Goal: Task Accomplishment & Management: Use online tool/utility

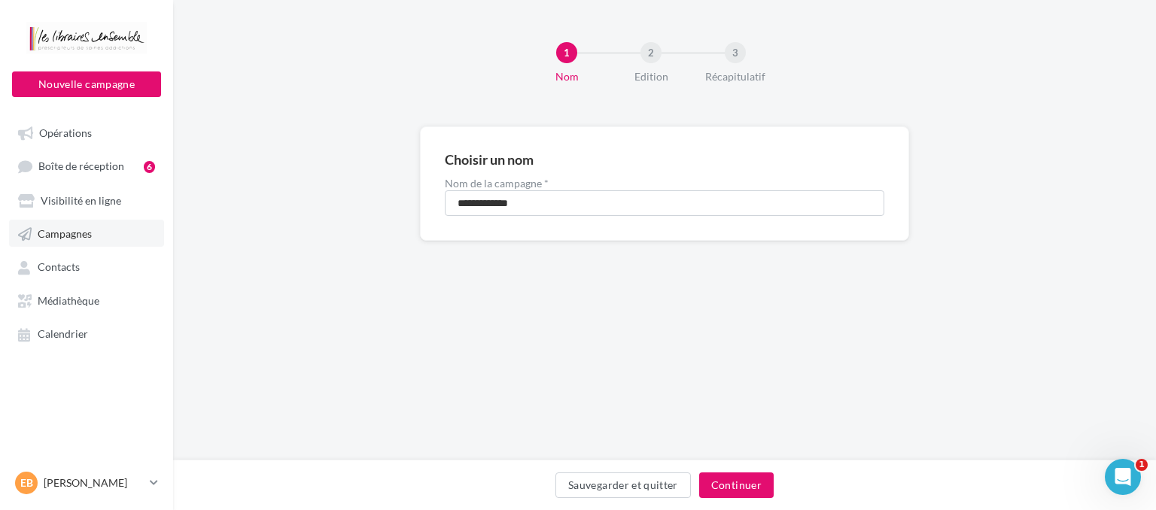
click at [69, 233] on span "Campagnes" at bounding box center [65, 233] width 54 height 13
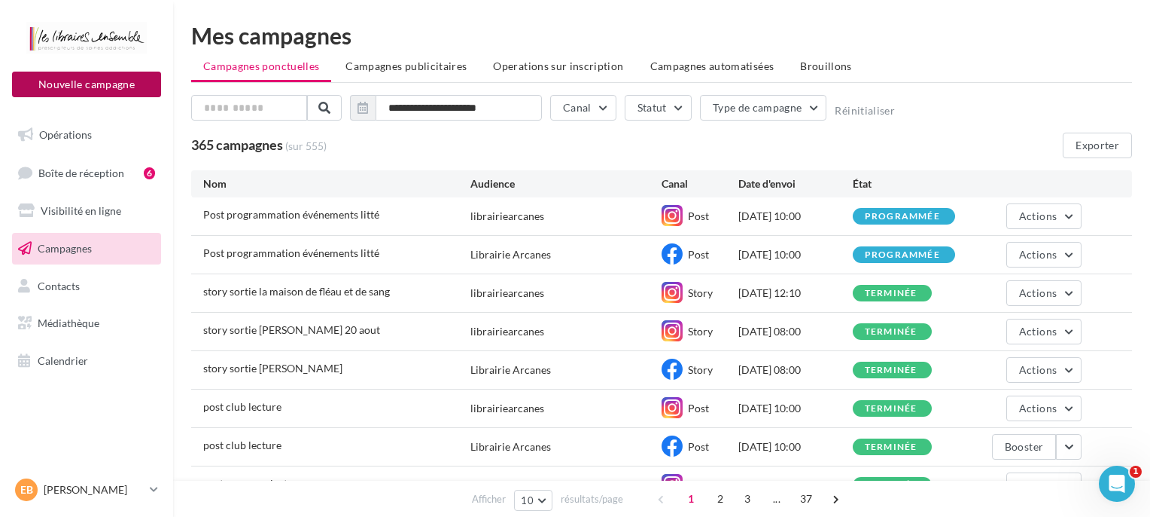
click at [117, 81] on button "Nouvelle campagne" at bounding box center [86, 85] width 149 height 26
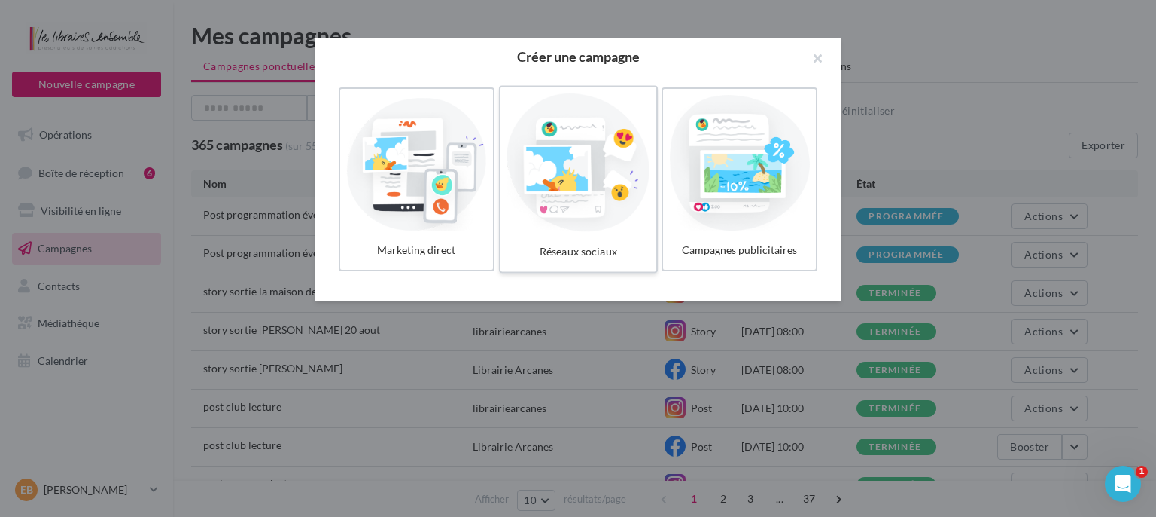
click at [525, 148] on div at bounding box center [578, 162] width 143 height 139
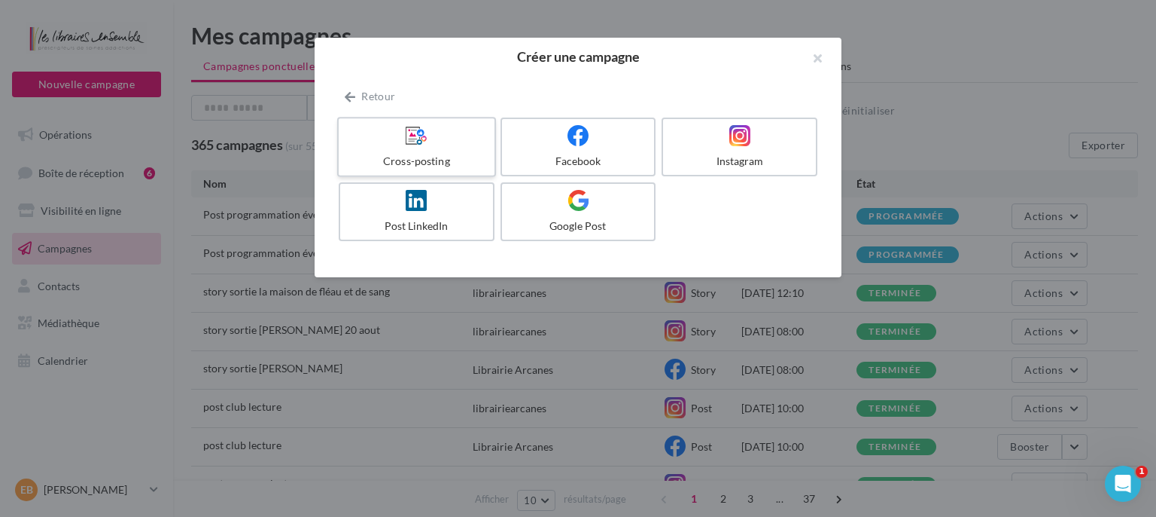
click at [399, 143] on div at bounding box center [416, 135] width 143 height 23
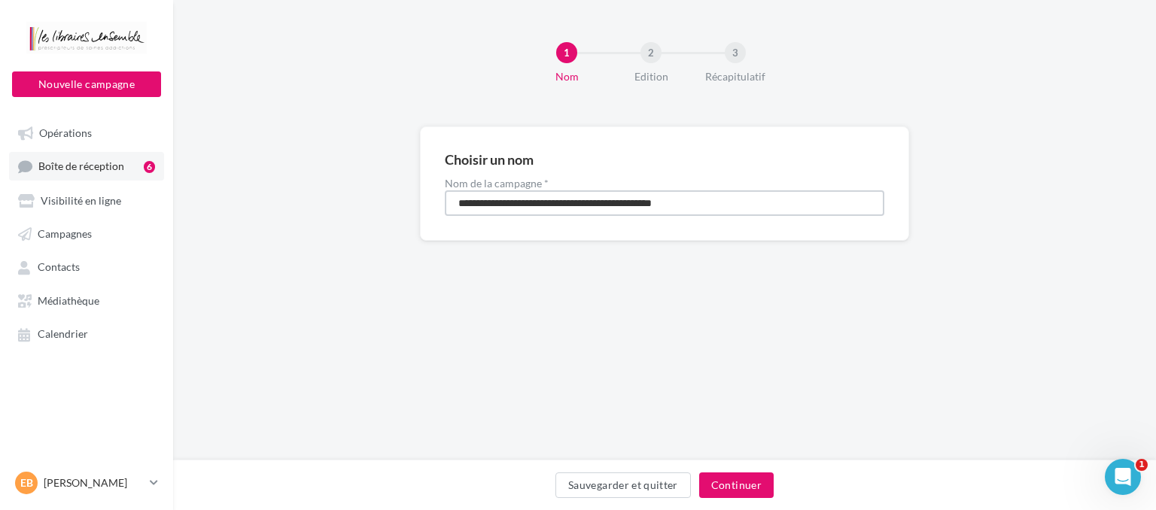
drag, startPoint x: 730, startPoint y: 194, endPoint x: 148, endPoint y: 175, distance: 581.6
click at [445, 190] on input "**********" at bounding box center [665, 203] width 440 height 26
type input "**********"
click at [736, 477] on button "Continuer" at bounding box center [736, 486] width 75 height 26
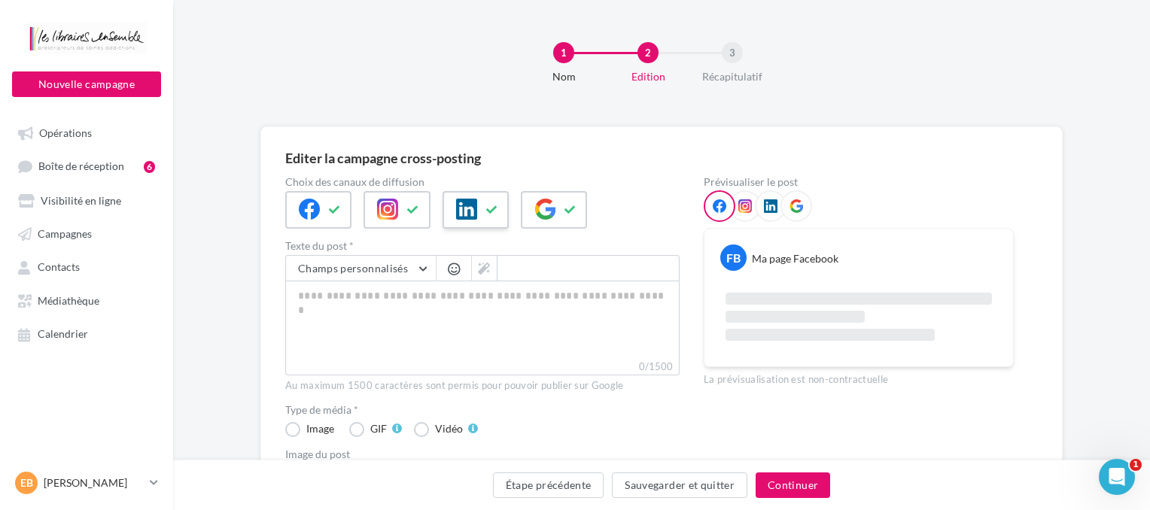
click at [497, 203] on button at bounding box center [492, 210] width 18 height 23
click at [574, 206] on button at bounding box center [571, 210] width 18 height 23
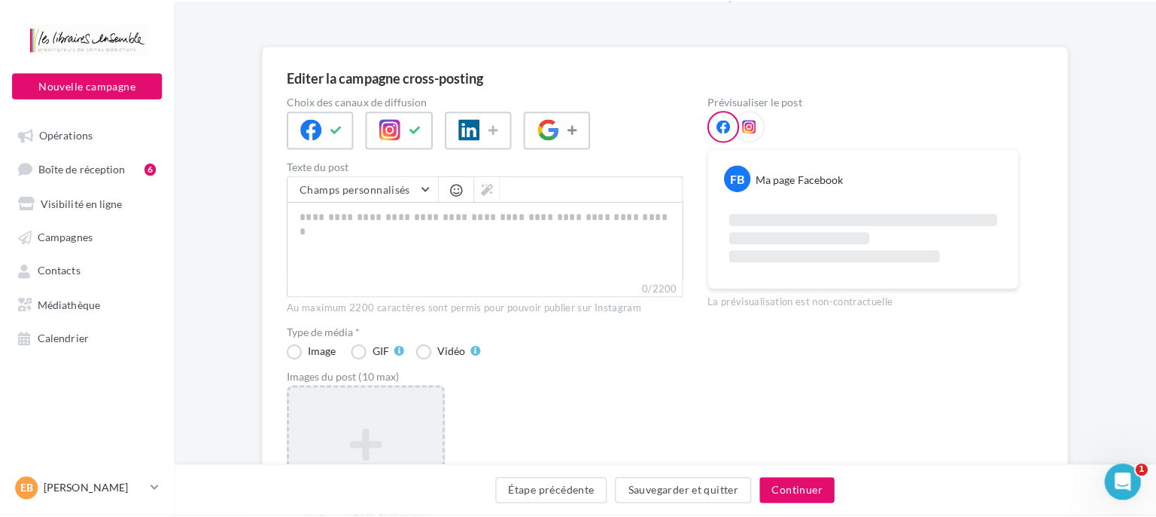
scroll to position [159, 0]
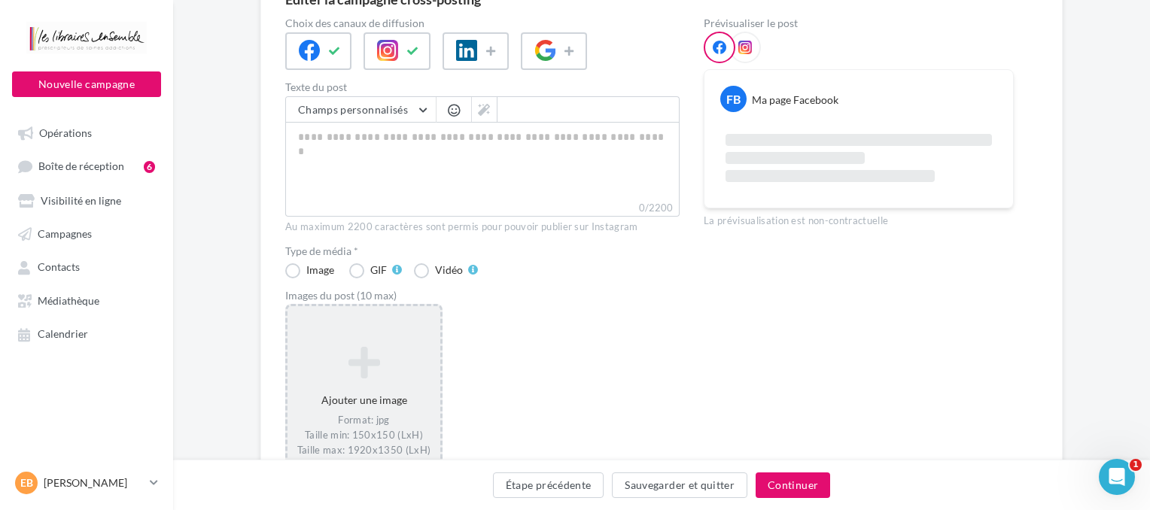
click at [412, 351] on icon at bounding box center [364, 363] width 141 height 36
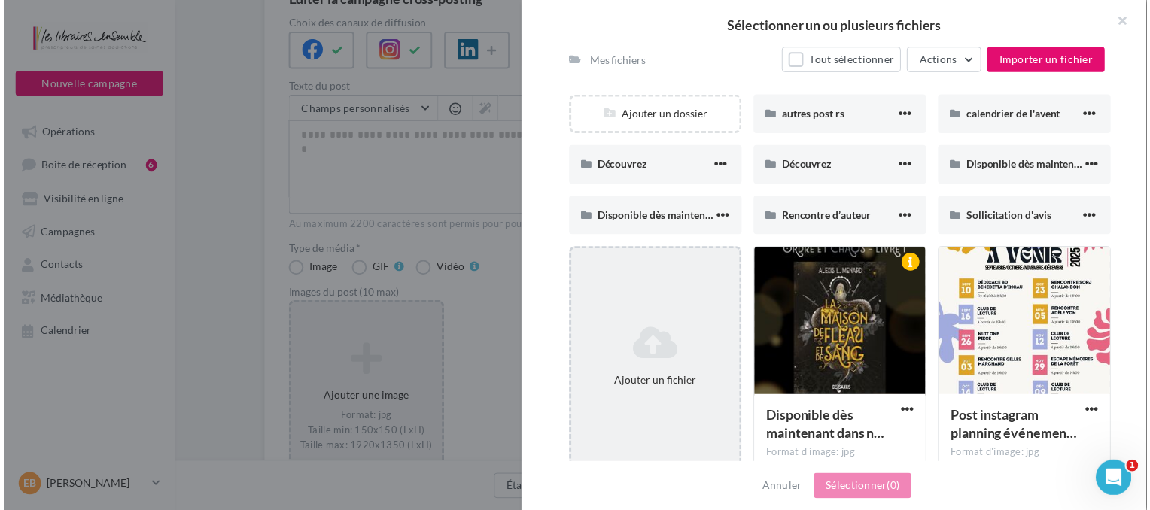
scroll to position [151, 0]
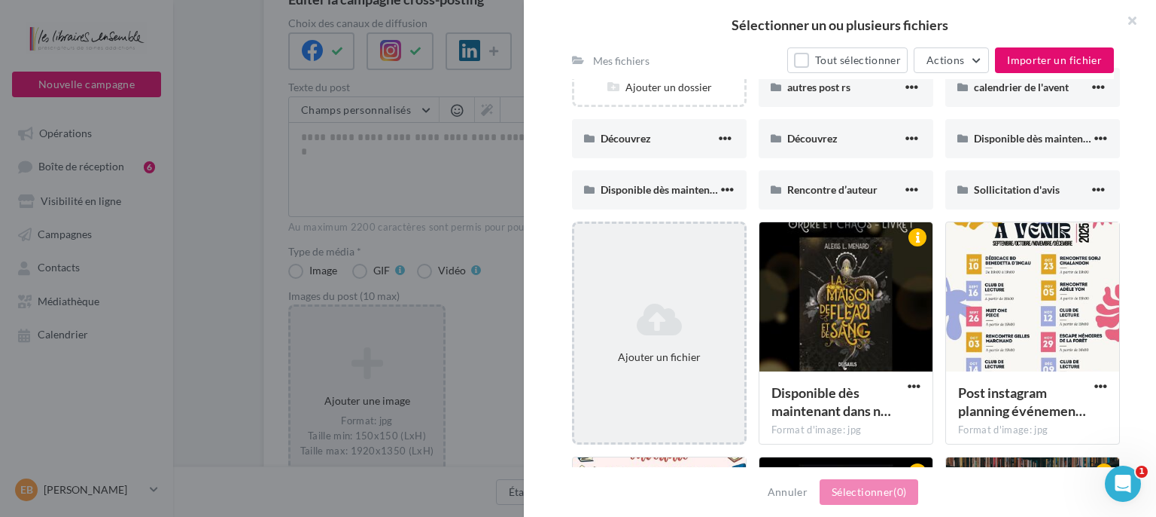
click at [695, 308] on icon at bounding box center [660, 319] width 158 height 36
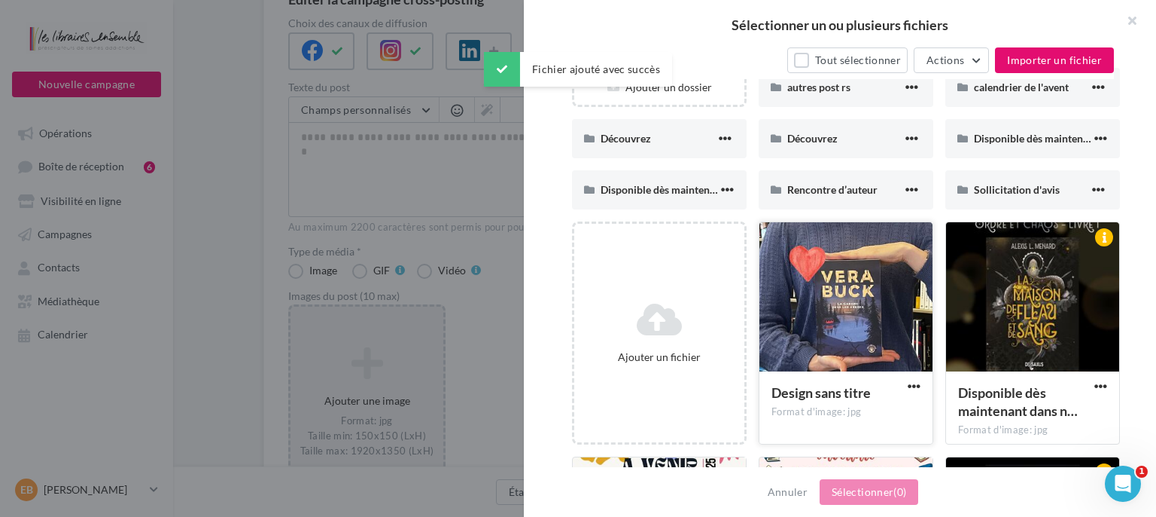
click at [779, 254] on div at bounding box center [846, 297] width 173 height 151
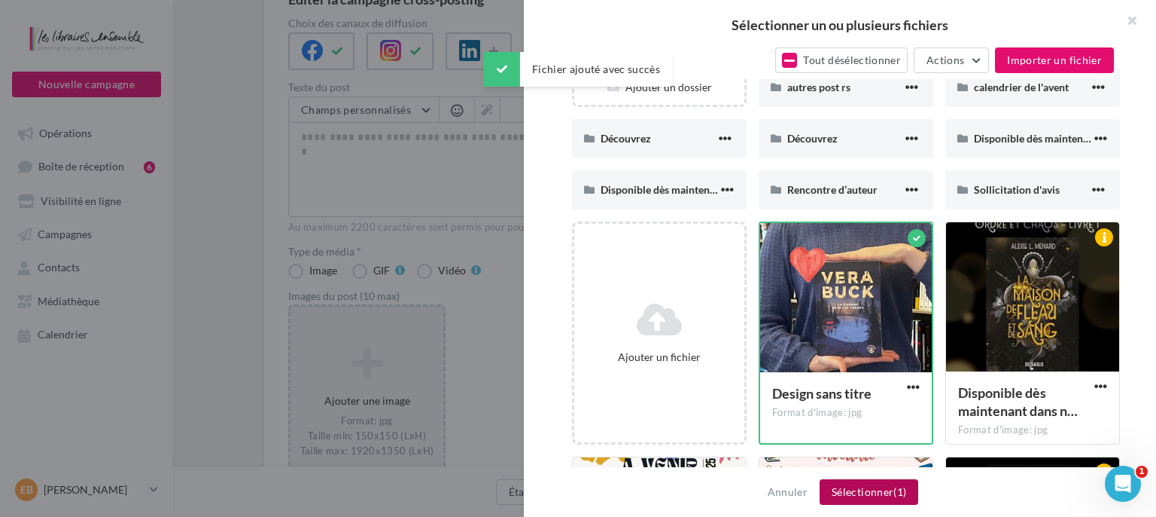
click at [869, 489] on button "Sélectionner (1)" at bounding box center [869, 492] width 99 height 26
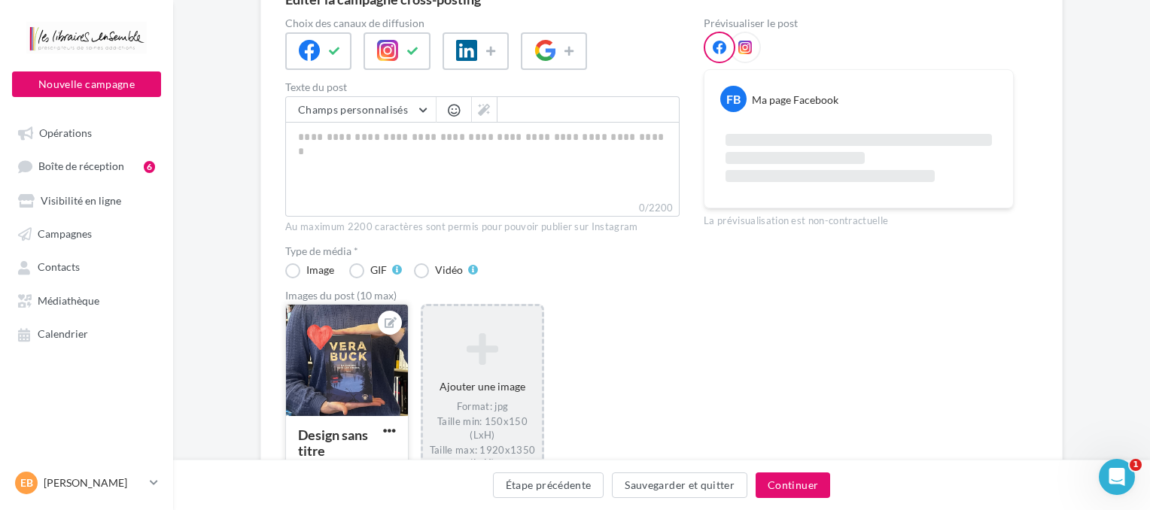
click at [382, 376] on div at bounding box center [347, 361] width 122 height 113
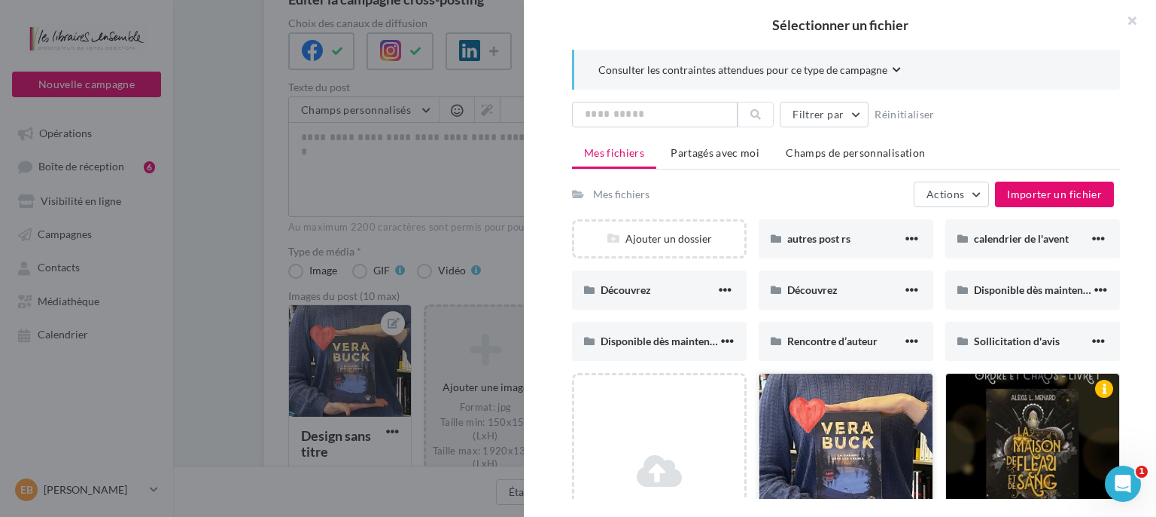
click at [785, 418] on div at bounding box center [846, 448] width 173 height 151
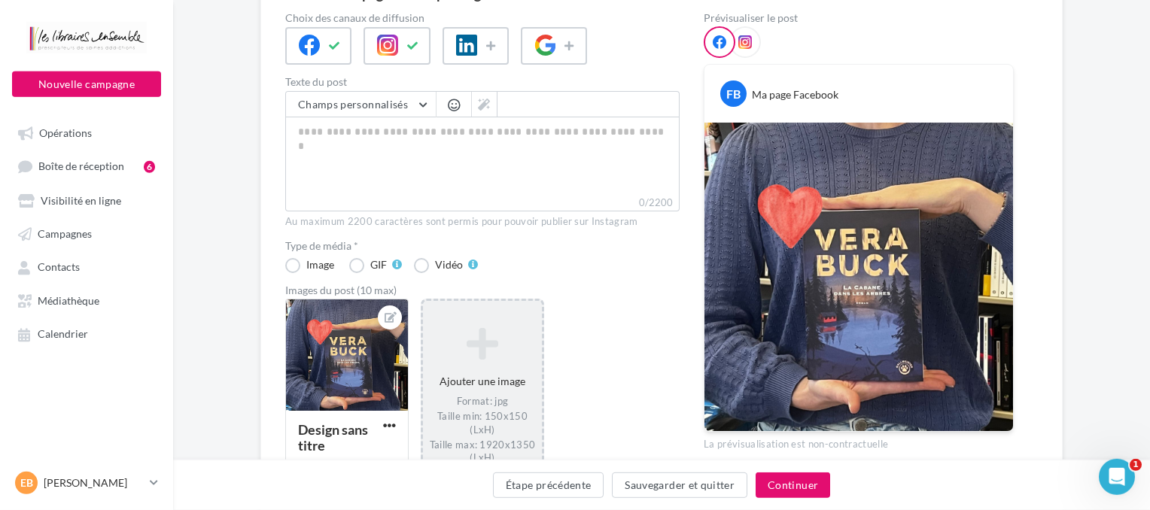
scroll to position [190, 0]
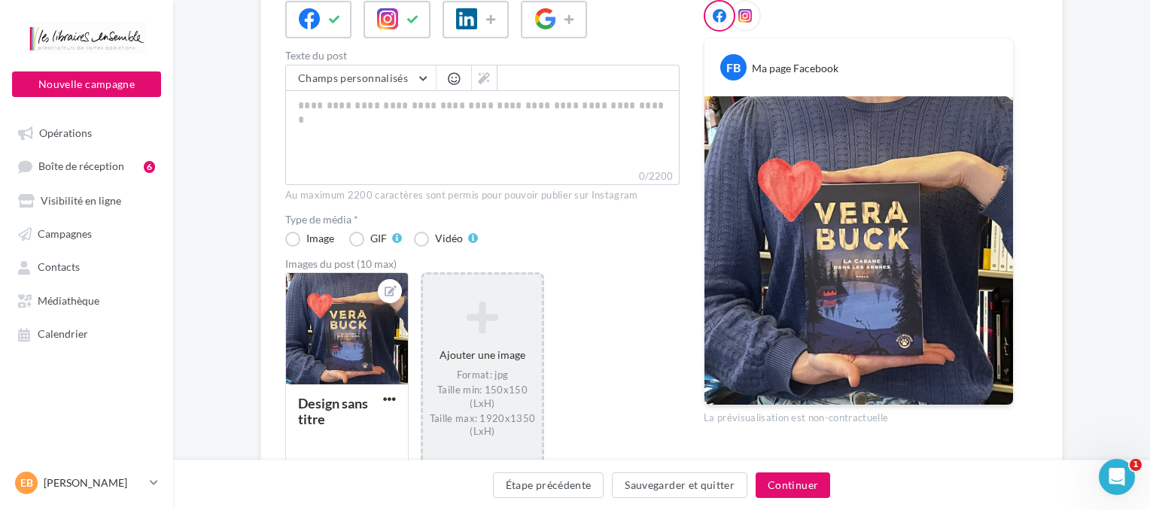
click at [733, 23] on div at bounding box center [746, 16] width 32 height 32
click at [745, 27] on div at bounding box center [746, 16] width 32 height 32
click at [747, 23] on span at bounding box center [746, 16] width 14 height 15
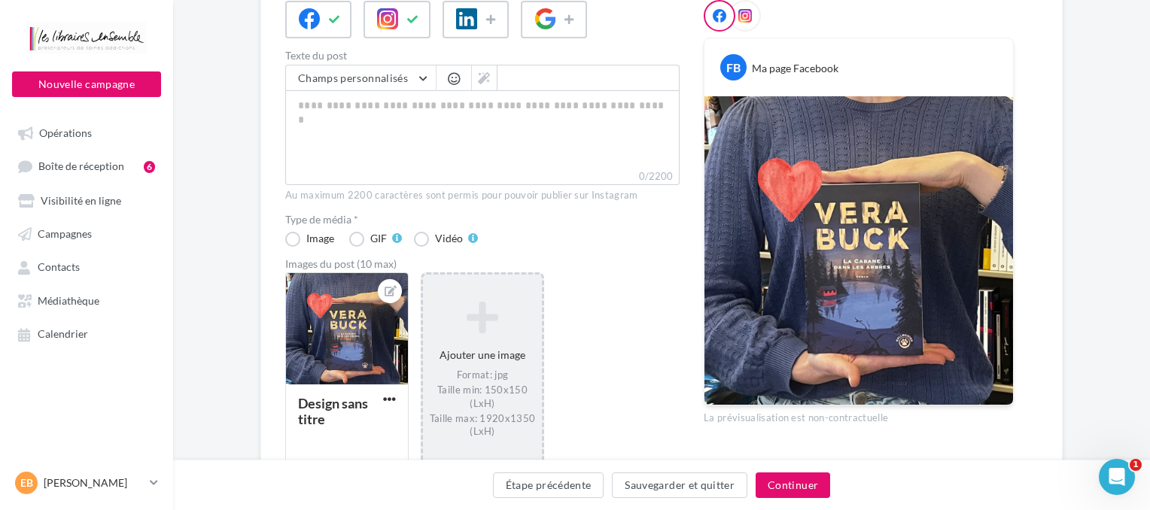
click at [747, 23] on span at bounding box center [746, 16] width 14 height 15
drag, startPoint x: 727, startPoint y: 36, endPoint x: 662, endPoint y: 47, distance: 66.5
click at [663, 47] on div "Choix des canaux de diffusion Texte du post Champs personnalisés Adresse de l'e…" at bounding box center [661, 232] width 753 height 492
click at [678, 48] on div "Choix des canaux de diffusion Texte du post Champs personnalisés Adresse de l'e…" at bounding box center [482, 232] width 395 height 492
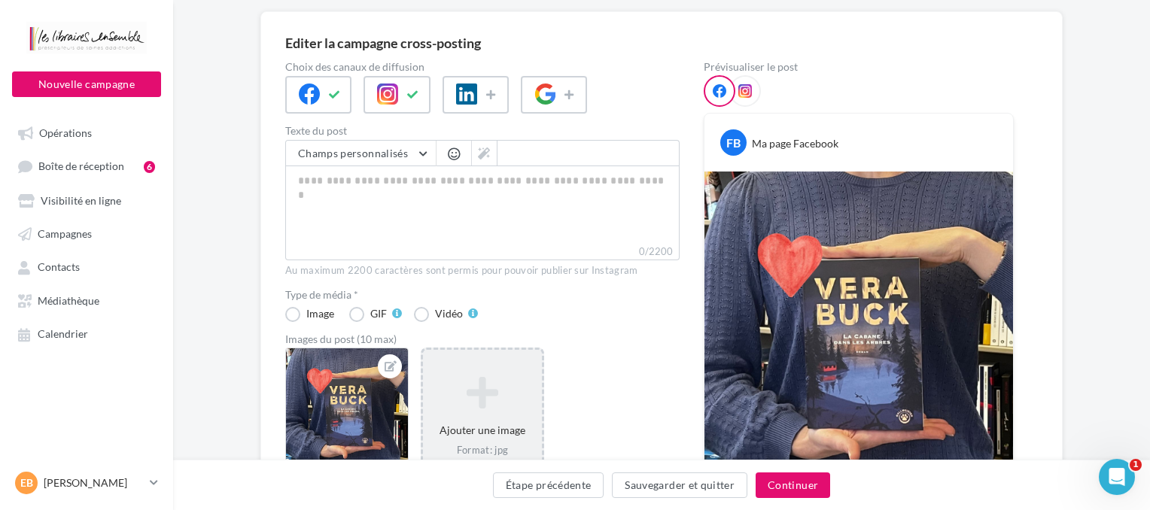
scroll to position [111, 0]
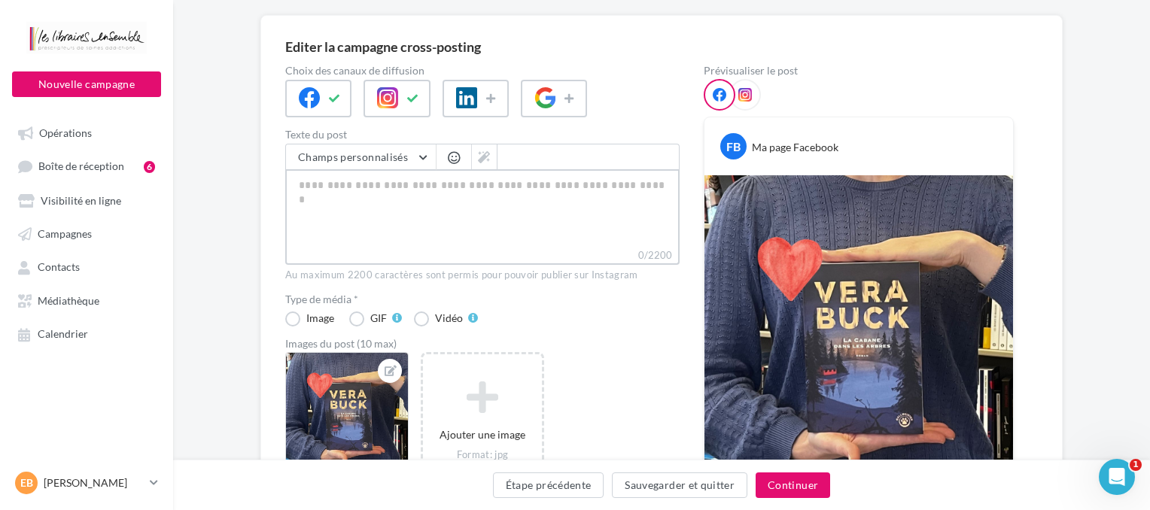
click at [471, 185] on textarea "0/2200" at bounding box center [482, 208] width 395 height 78
paste textarea "**********"
type textarea "**********"
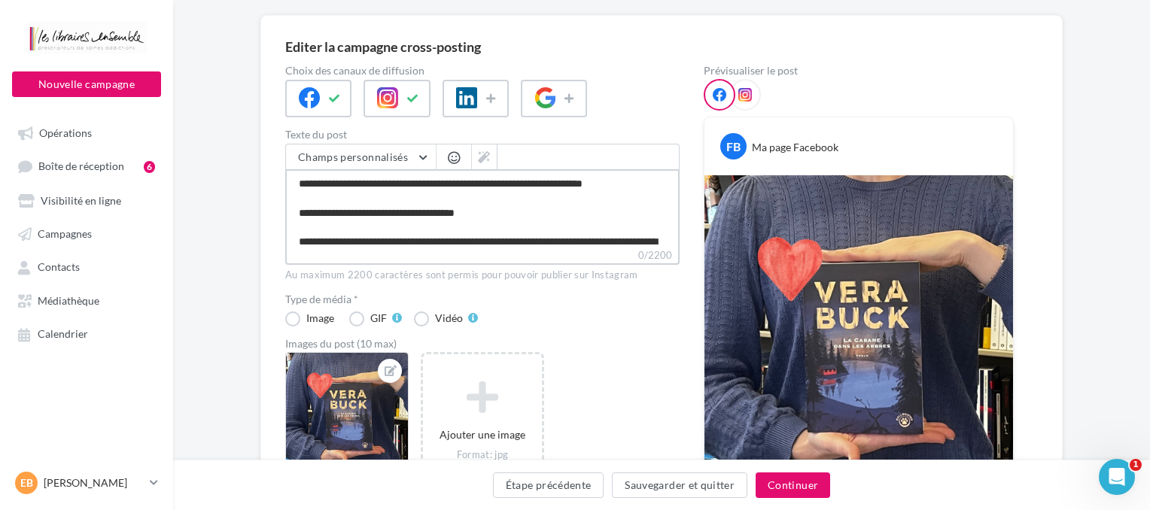
scroll to position [108, 0]
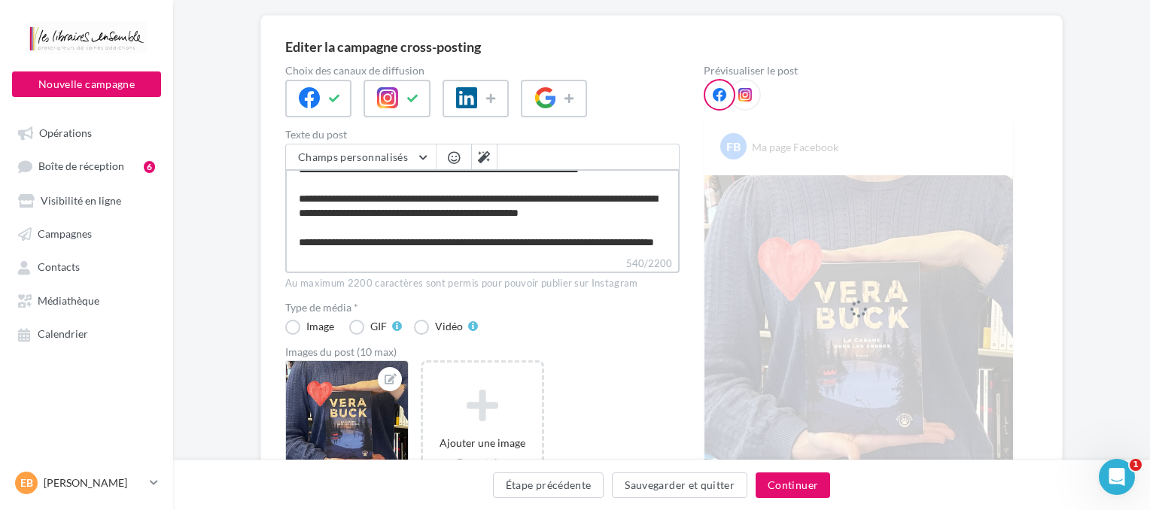
type textarea "**********"
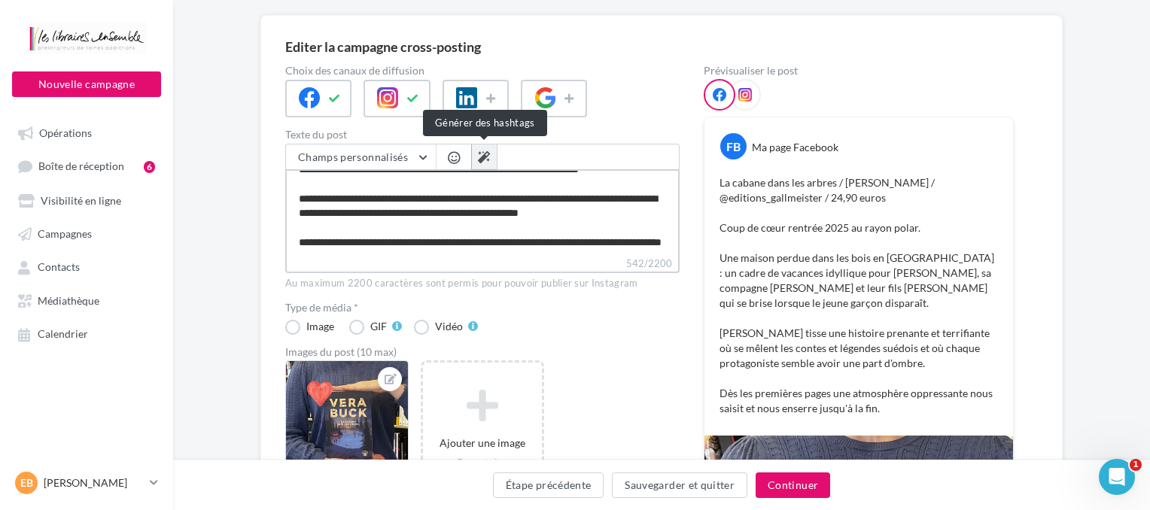
type textarea "**********"
click at [485, 148] on button at bounding box center [484, 158] width 26 height 26
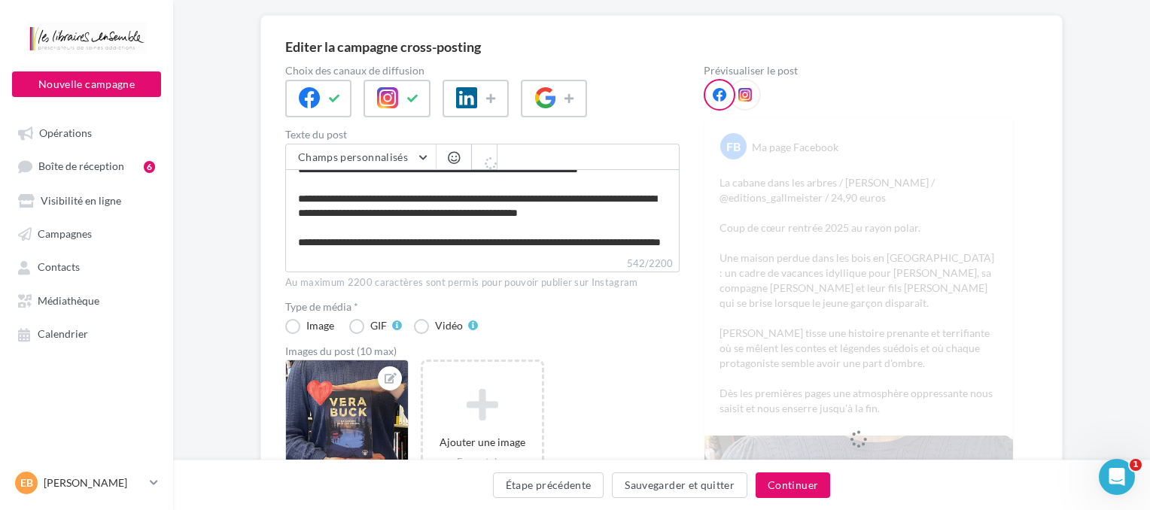
type textarea "**********"
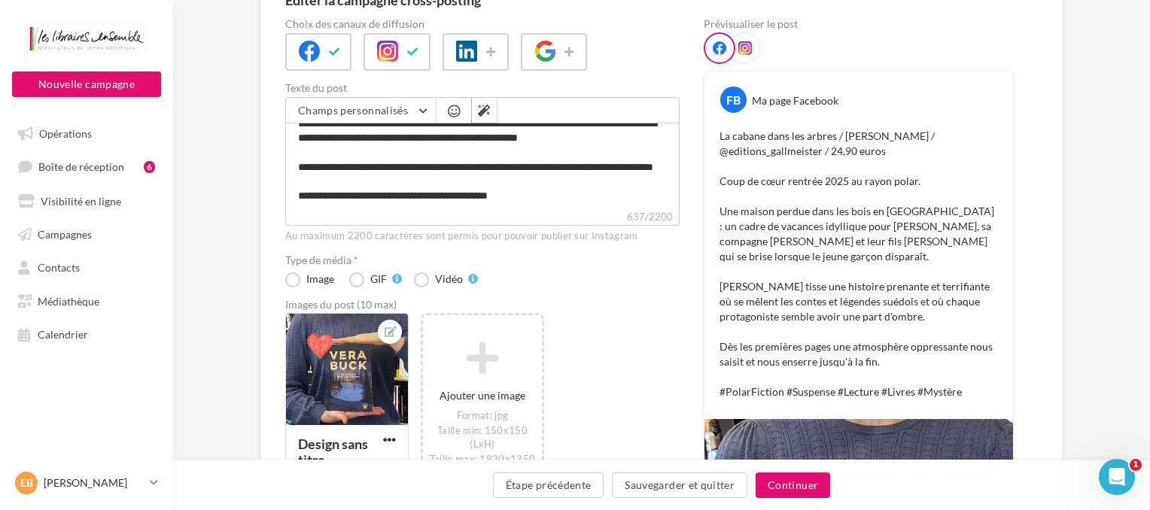
scroll to position [159, 0]
click at [763, 483] on button "Continuer" at bounding box center [793, 486] width 75 height 26
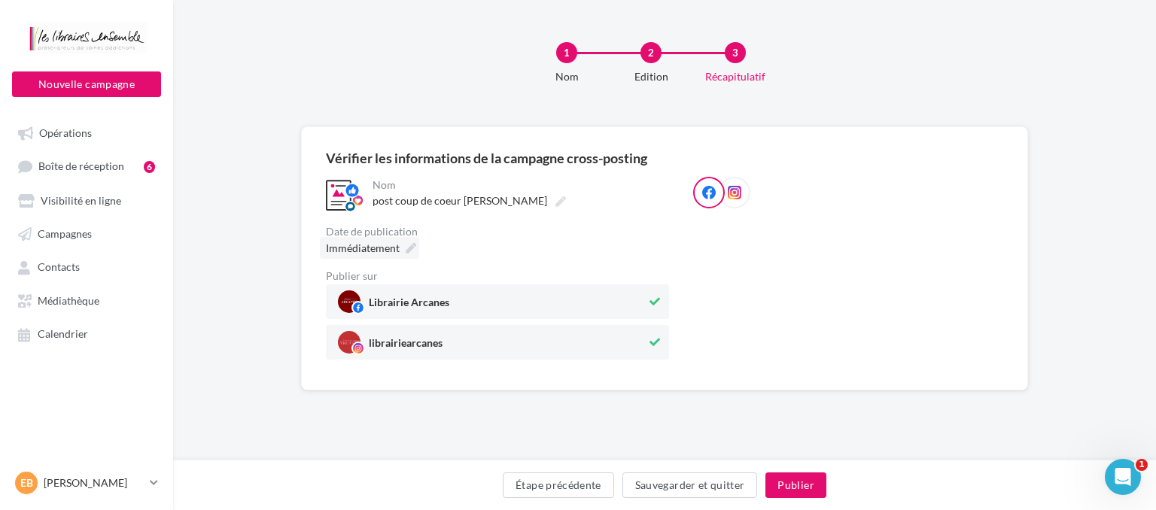
click at [398, 136] on div "**********" at bounding box center [664, 258] width 727 height 264
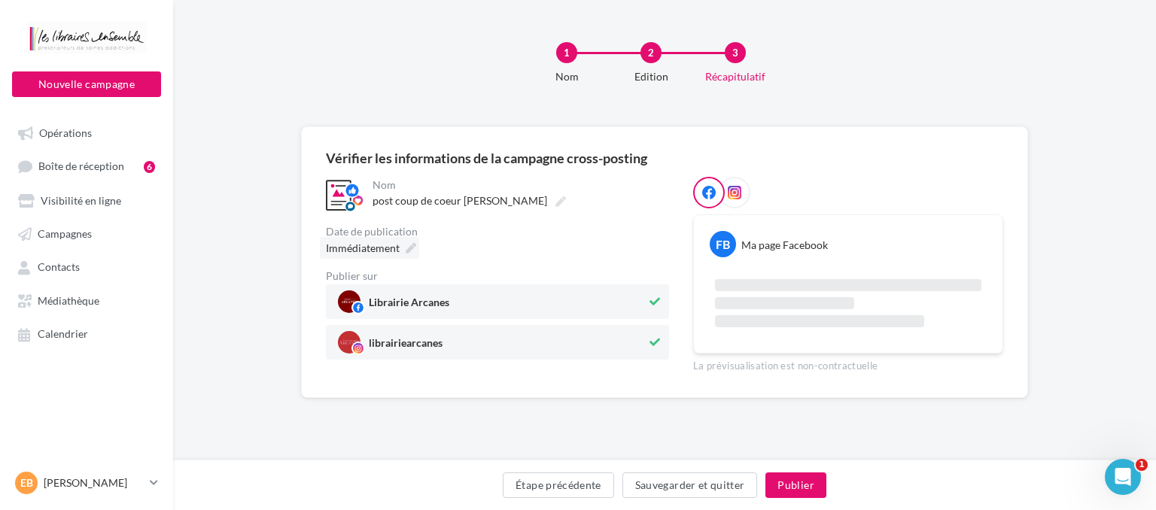
click at [406, 249] on icon at bounding box center [411, 248] width 11 height 11
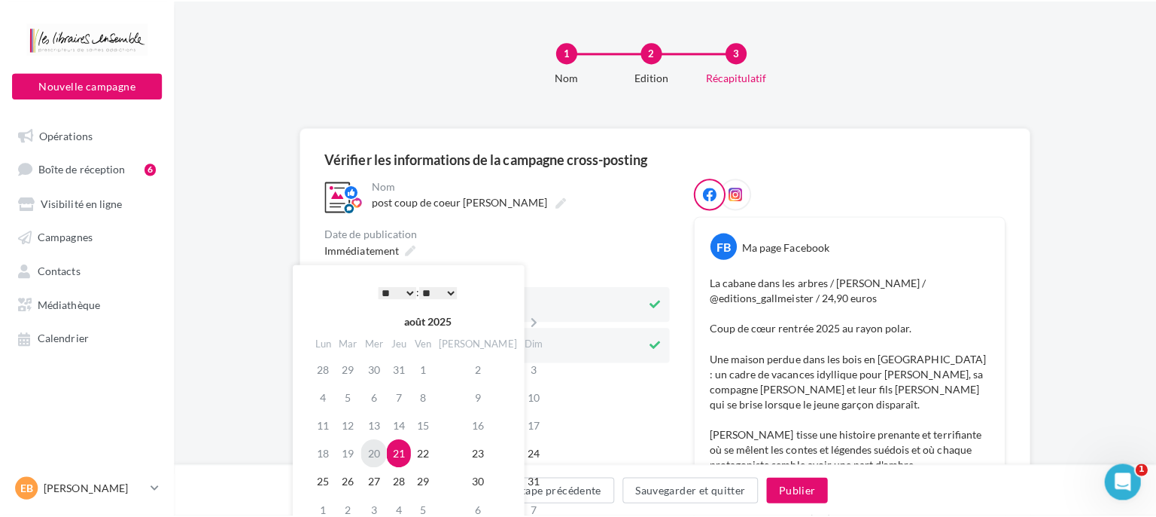
scroll to position [79, 0]
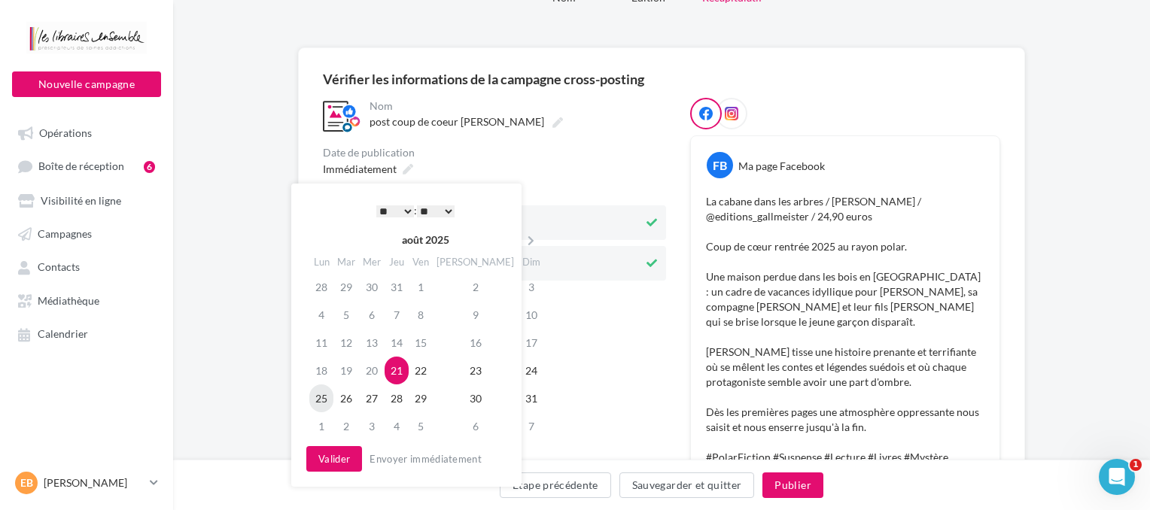
click at [322, 393] on td "25" at bounding box center [321, 399] width 24 height 28
click at [346, 456] on button "Valider" at bounding box center [334, 459] width 56 height 26
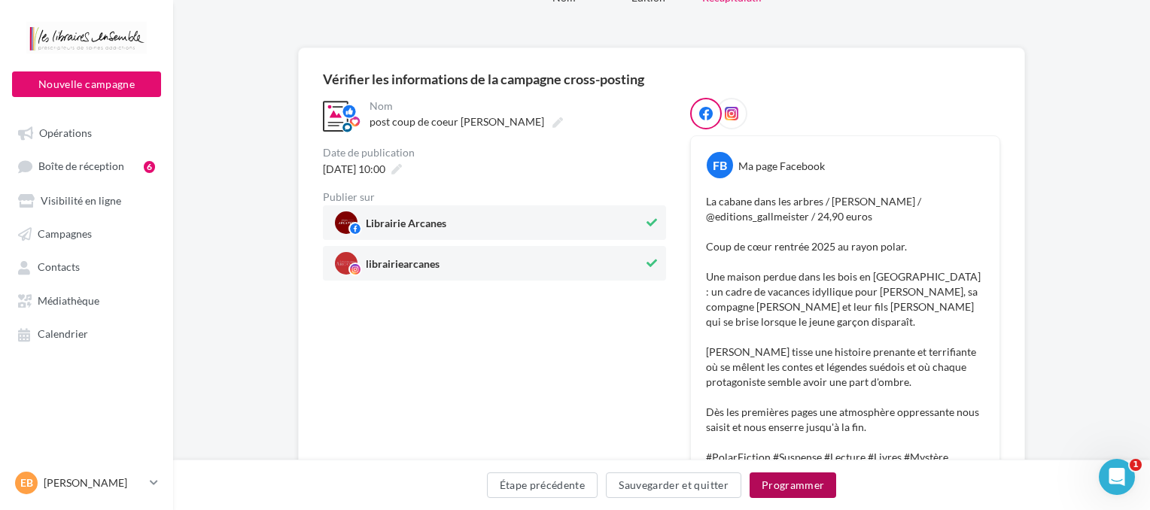
click at [766, 490] on button "Programmer" at bounding box center [793, 486] width 87 height 26
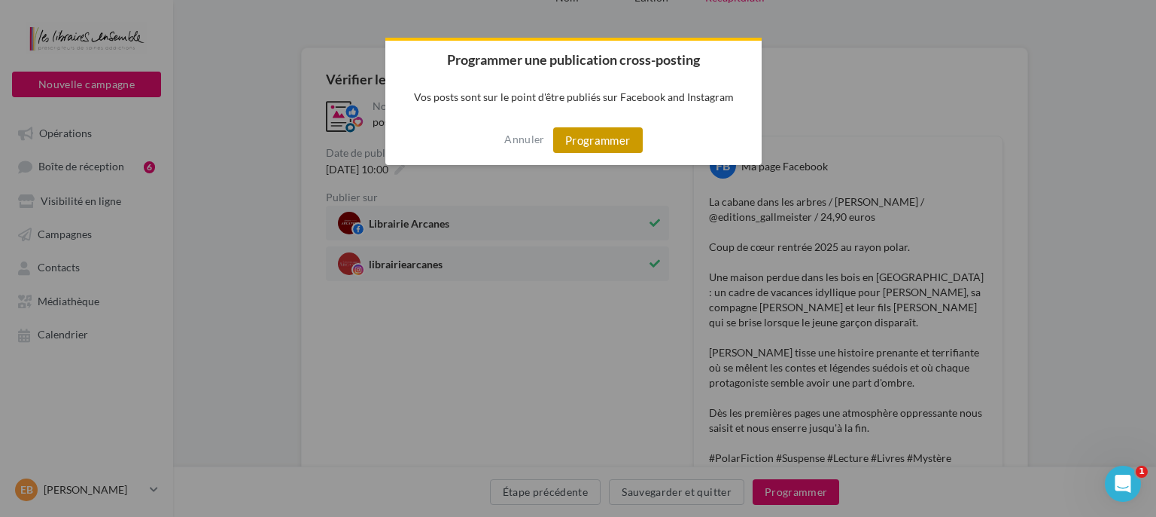
click at [616, 145] on button "Programmer" at bounding box center [598, 140] width 90 height 26
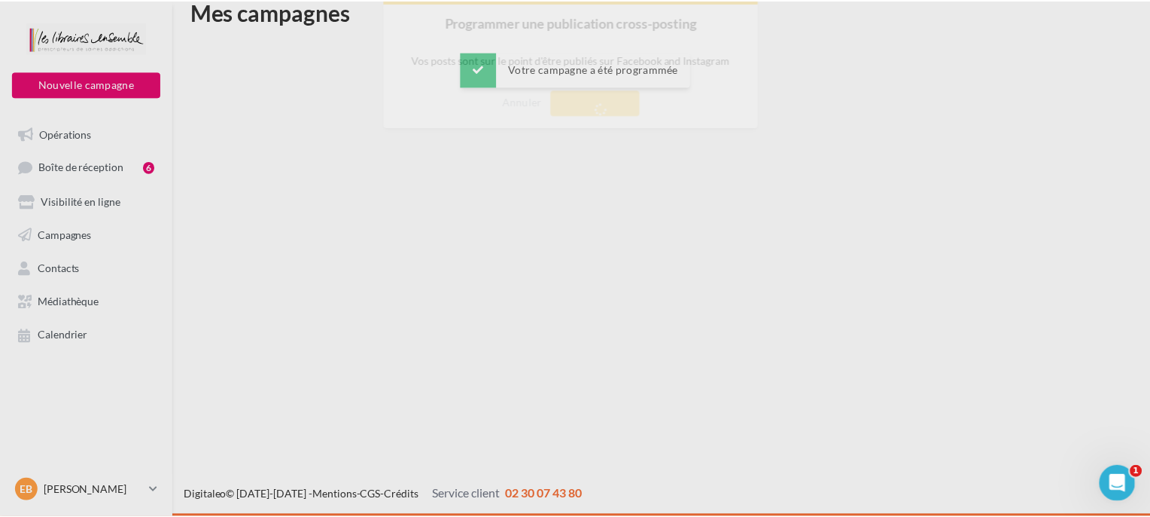
scroll to position [24, 0]
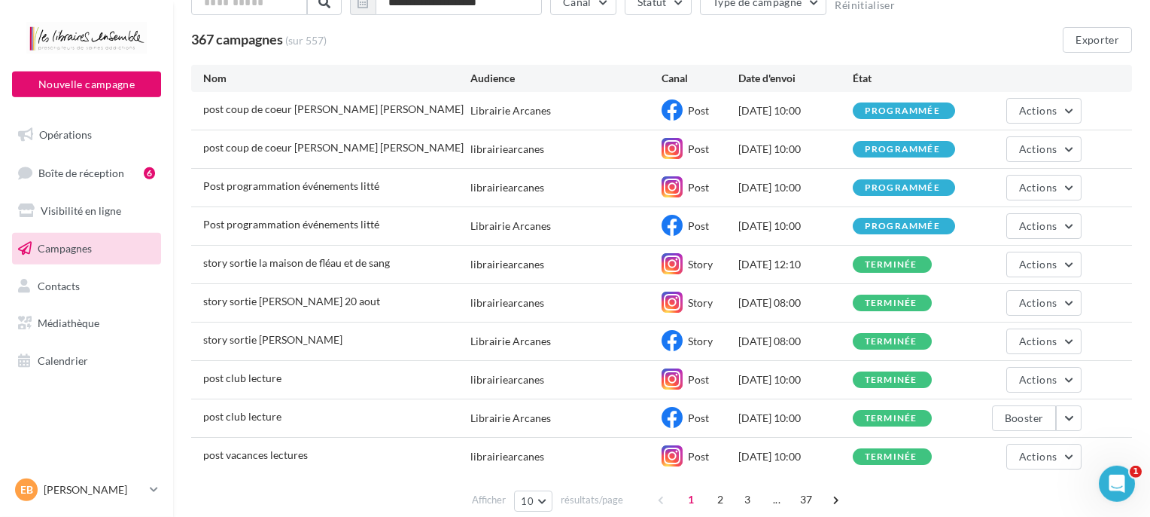
scroll to position [79, 0]
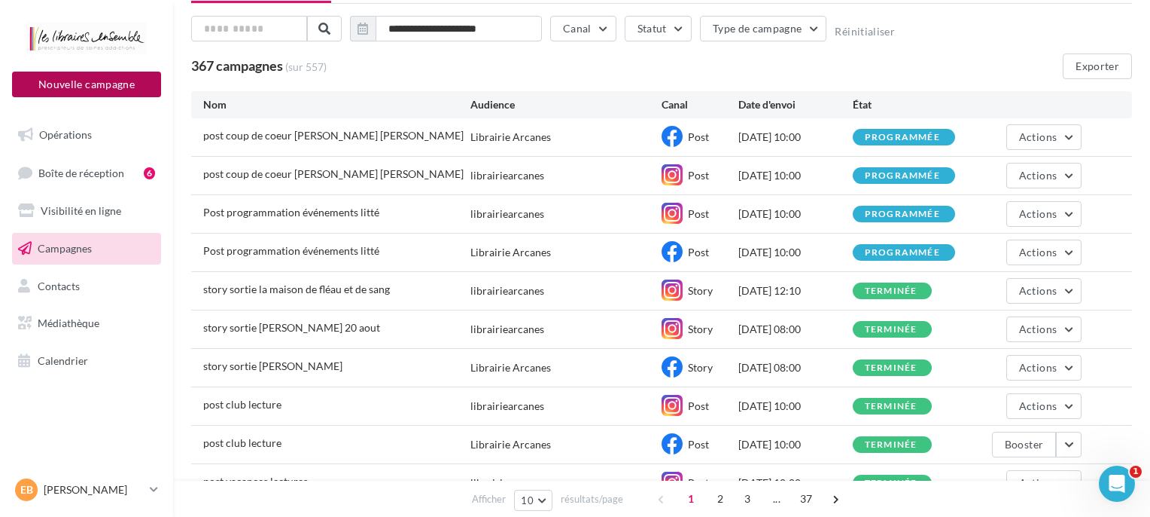
click at [147, 74] on button "Nouvelle campagne" at bounding box center [86, 85] width 149 height 26
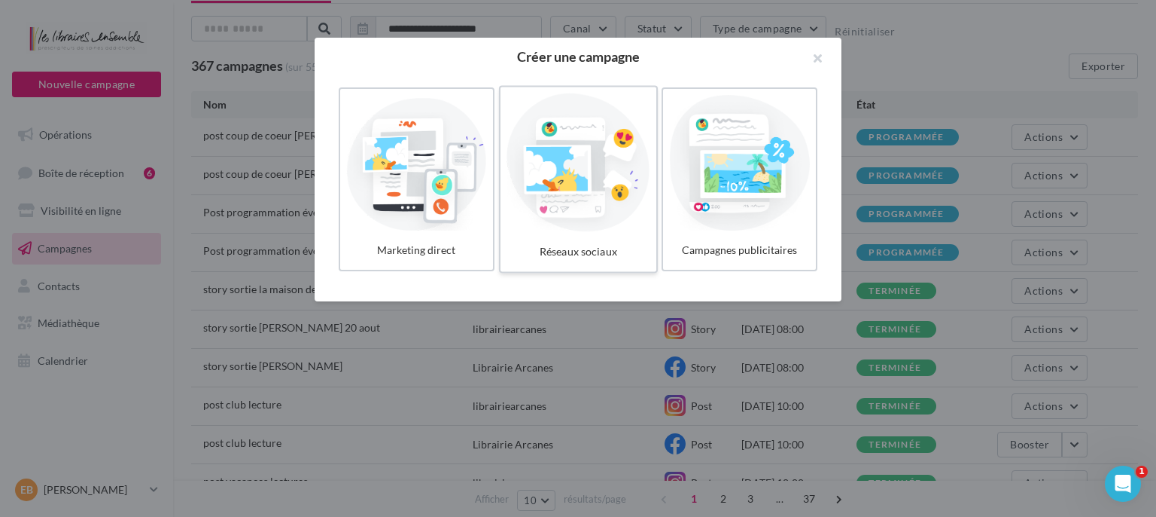
click at [517, 224] on div at bounding box center [578, 162] width 143 height 139
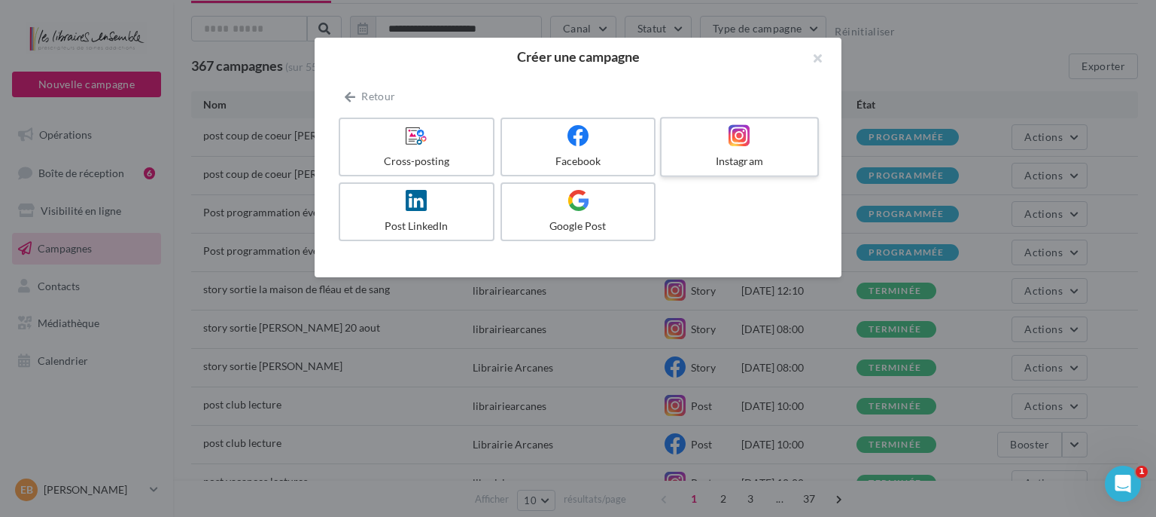
click at [764, 142] on div at bounding box center [739, 135] width 143 height 23
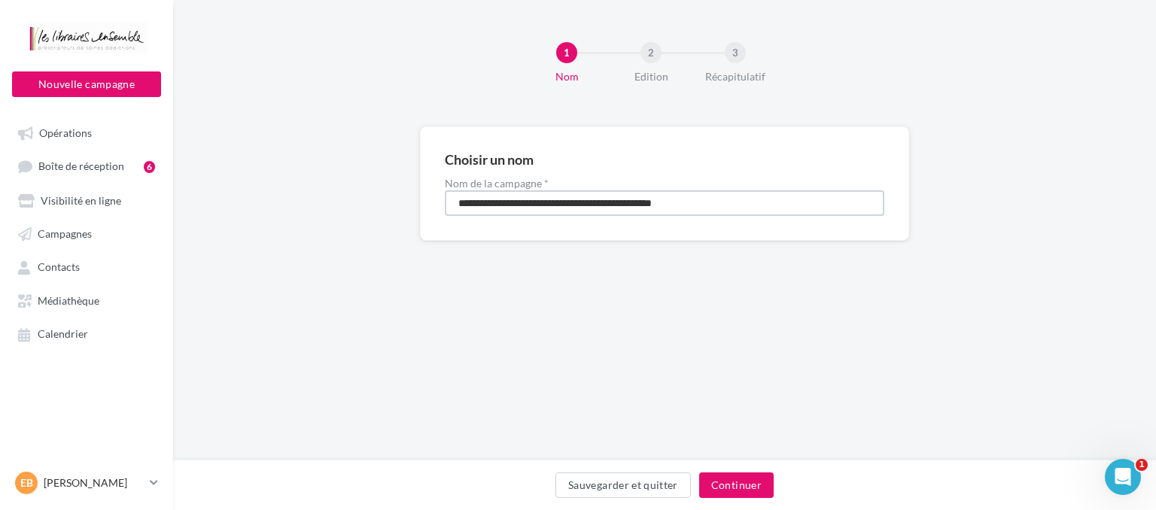
drag, startPoint x: 740, startPoint y: 197, endPoint x: 399, endPoint y: 213, distance: 341.4
click at [445, 213] on input "**********" at bounding box center [665, 203] width 440 height 26
type input "**********"
click at [754, 486] on button "Continuer" at bounding box center [736, 486] width 75 height 26
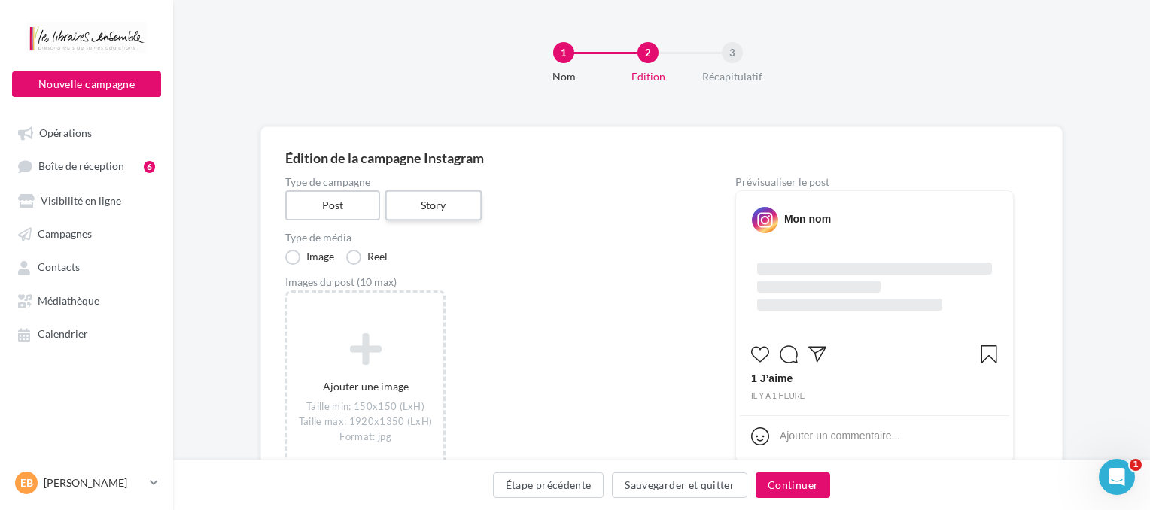
click at [421, 194] on label "Story" at bounding box center [433, 205] width 96 height 31
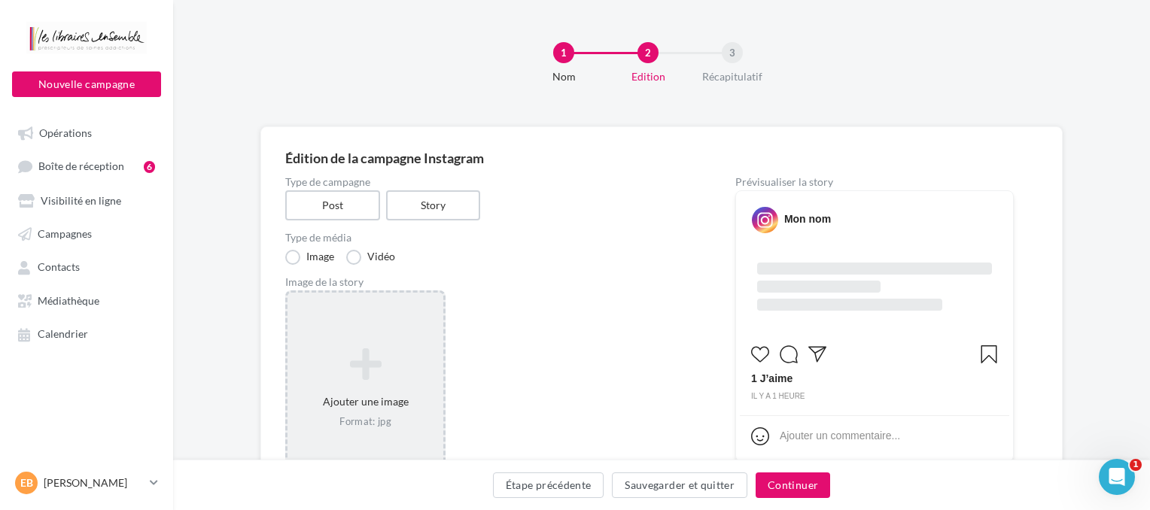
click at [356, 365] on icon at bounding box center [366, 364] width 144 height 36
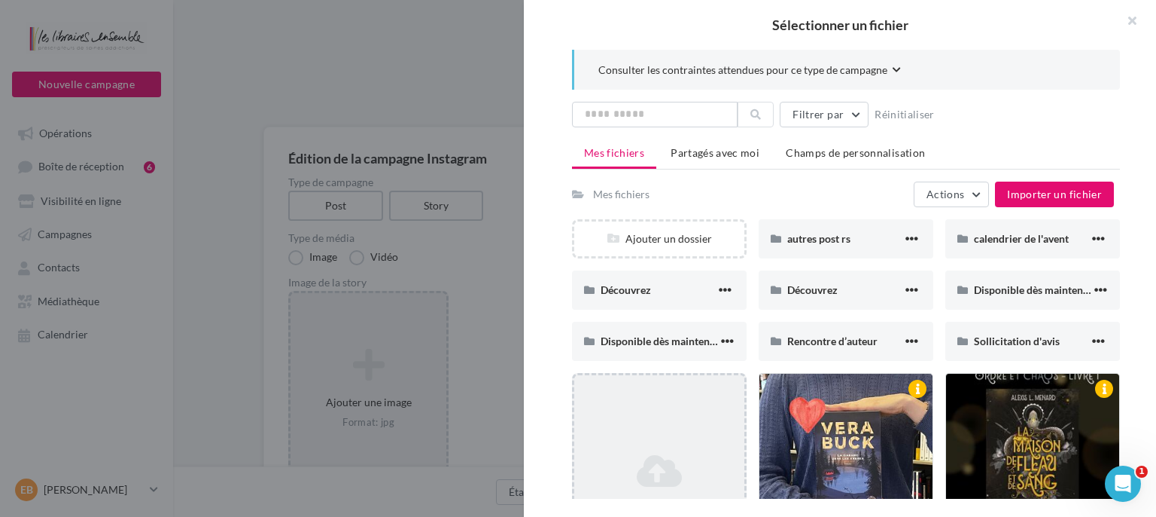
click at [667, 423] on div "Ajouter un fichier" at bounding box center [659, 484] width 175 height 223
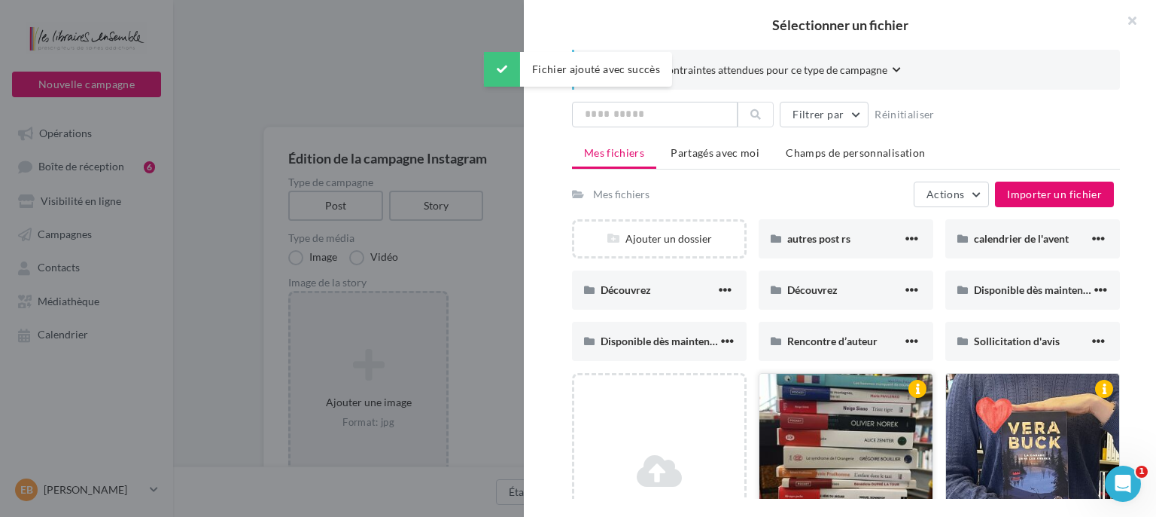
click at [897, 447] on div at bounding box center [846, 448] width 173 height 151
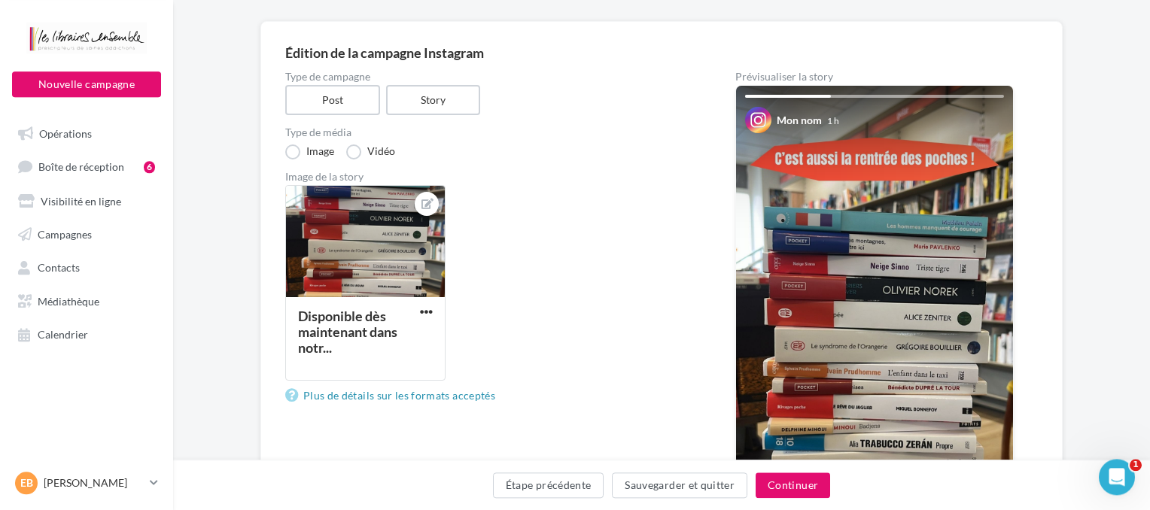
scroll to position [79, 0]
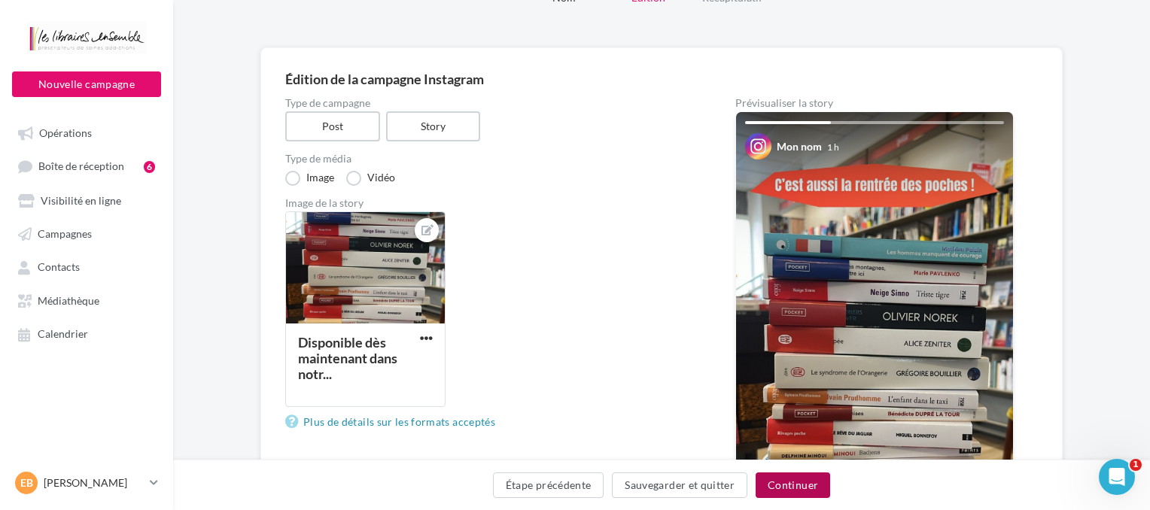
click at [800, 486] on button "Continuer" at bounding box center [793, 486] width 75 height 26
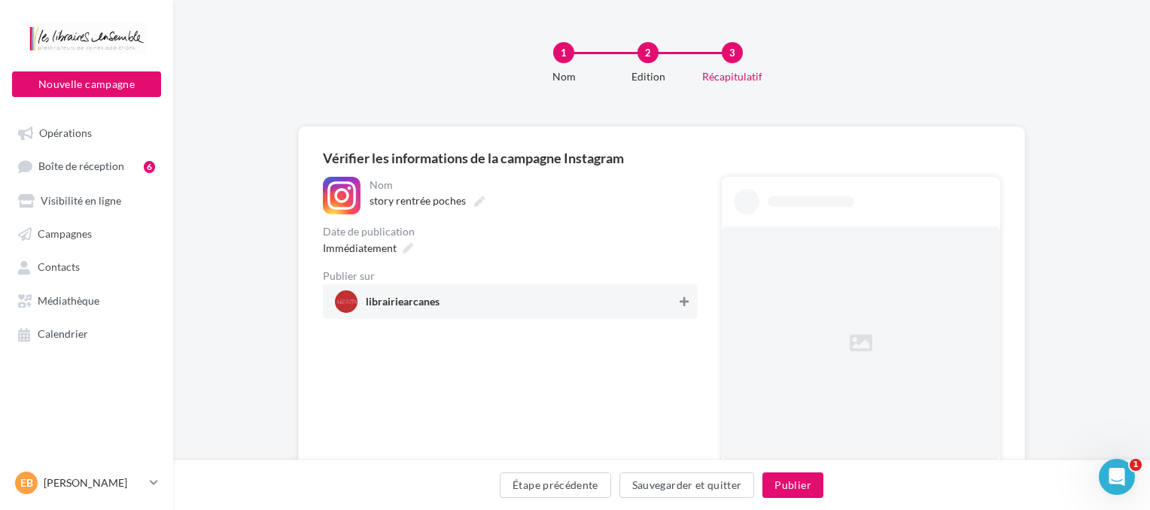
click at [682, 302] on icon at bounding box center [684, 302] width 9 height 11
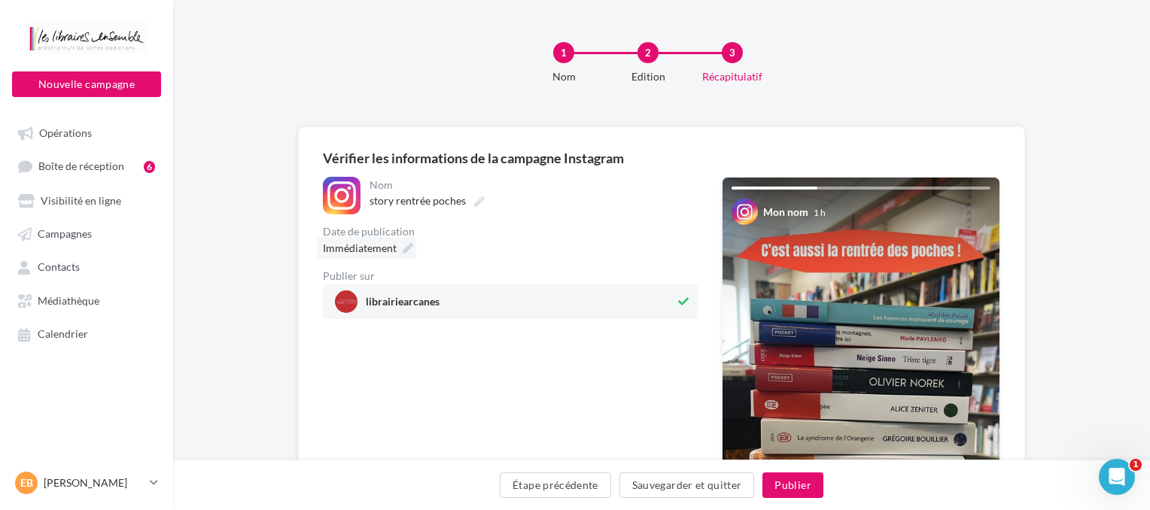
click at [402, 251] on div "Immédiatement" at bounding box center [366, 248] width 99 height 22
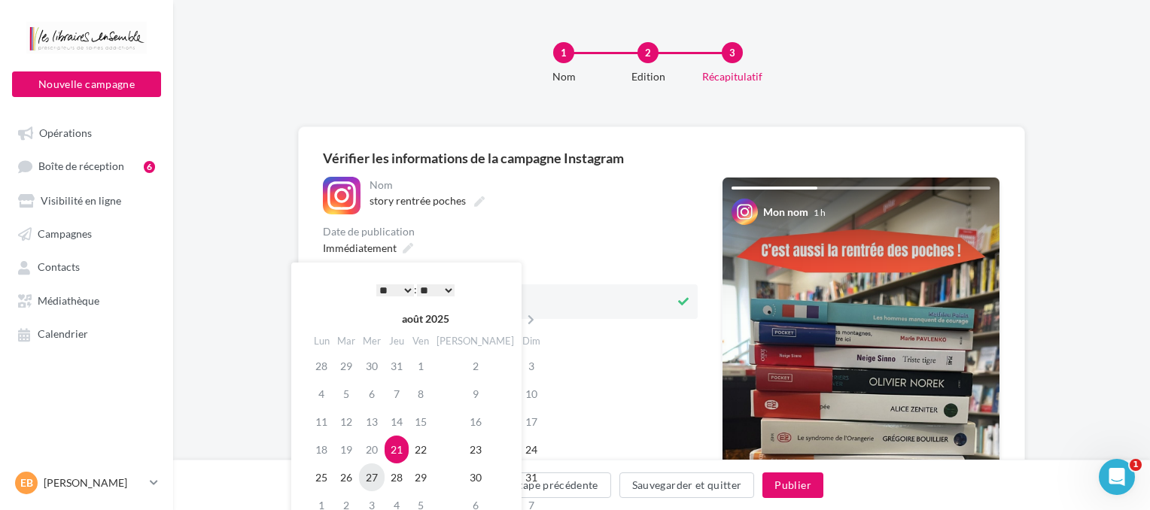
click at [376, 477] on td "27" at bounding box center [372, 478] width 26 height 28
click at [349, 477] on td "26" at bounding box center [347, 478] width 26 height 28
click at [376, 285] on select "* * * * * * * * * * ** ** ** ** ** ** ** ** ** ** ** ** ** **" at bounding box center [395, 291] width 38 height 12
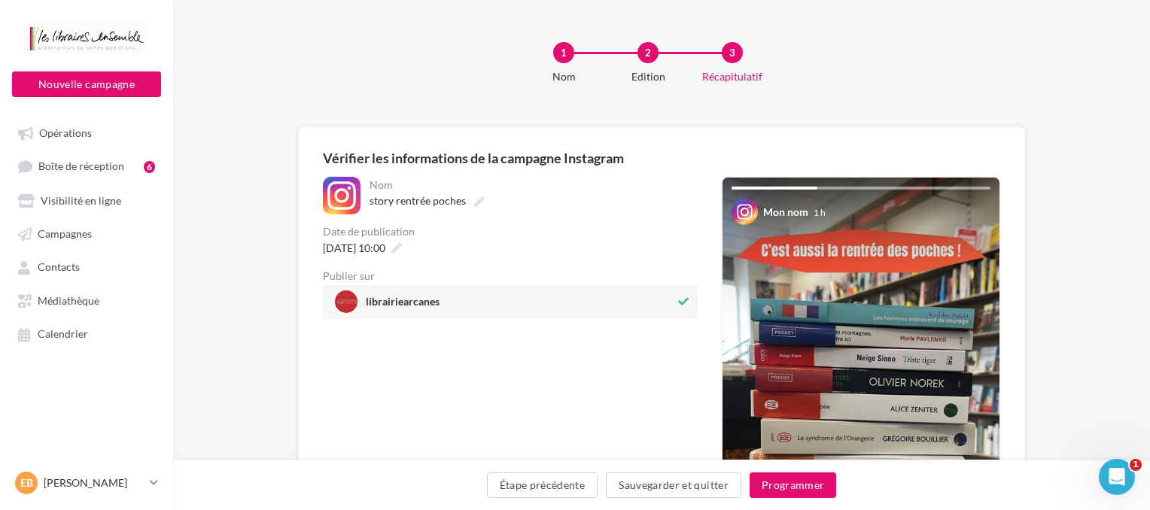
click at [565, 351] on div "**********" at bounding box center [510, 440] width 375 height 526
click at [776, 487] on button "Programmer" at bounding box center [793, 486] width 87 height 26
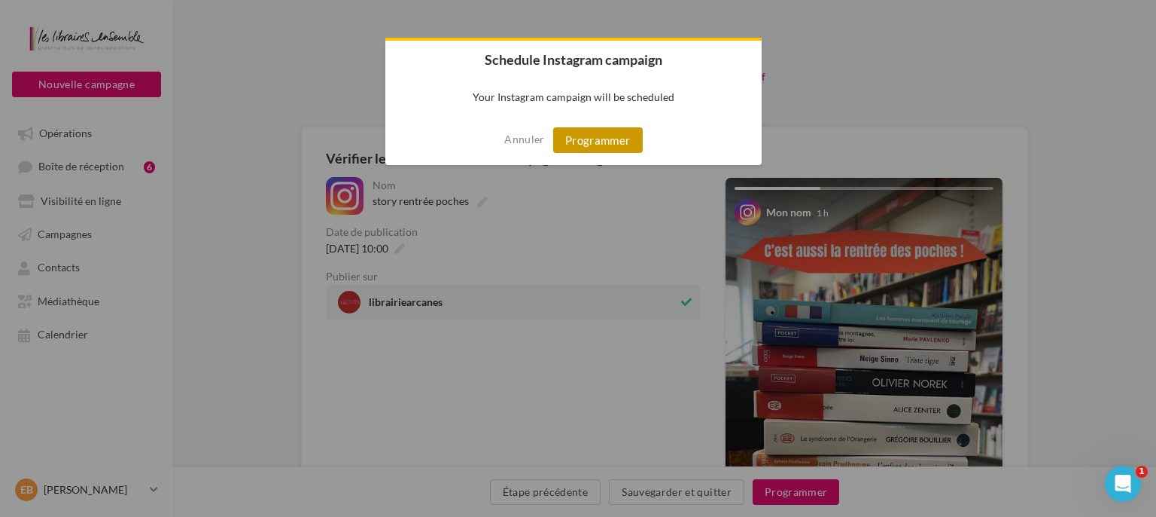
click at [630, 145] on button "Programmer" at bounding box center [598, 140] width 90 height 26
